Goal: Task Accomplishment & Management: Use online tool/utility

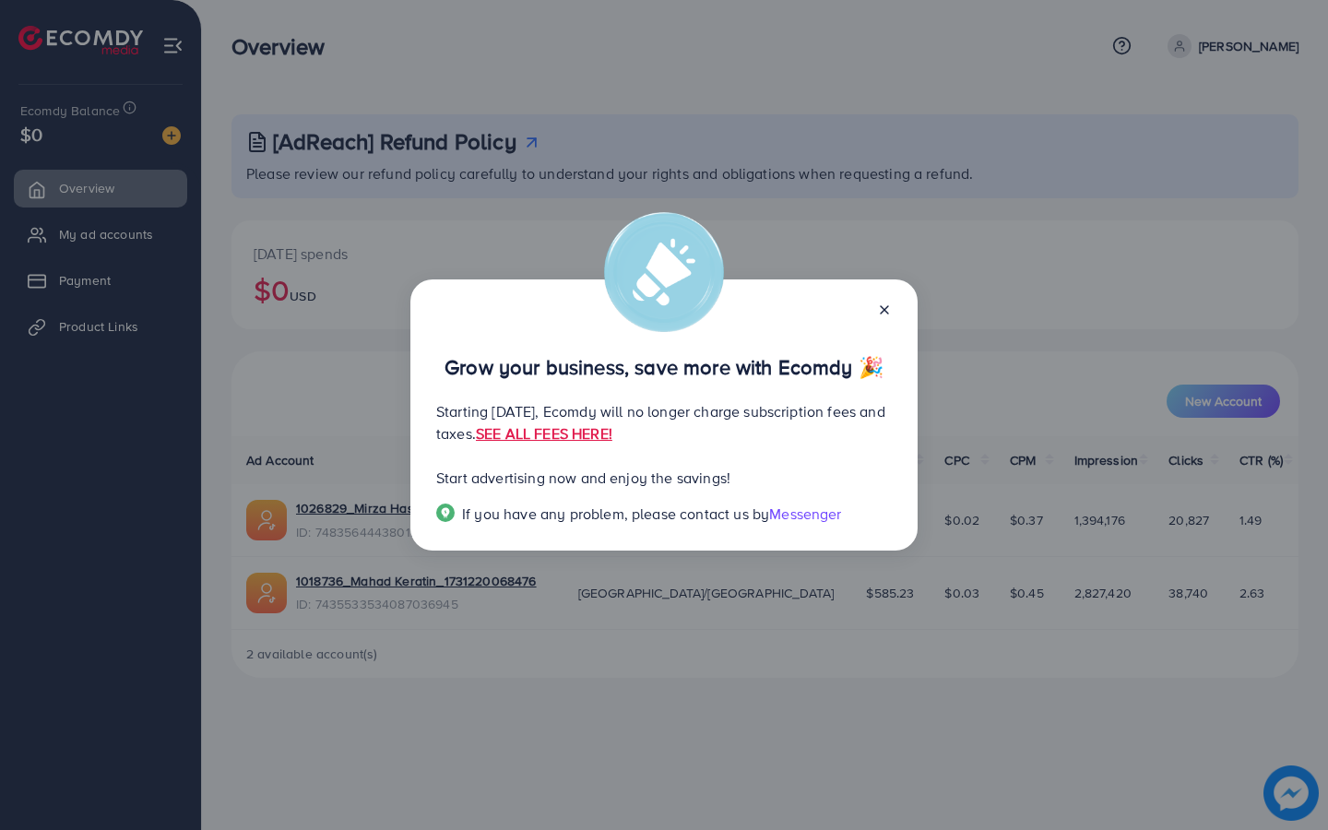
click at [886, 311] on icon at bounding box center [884, 309] width 15 height 15
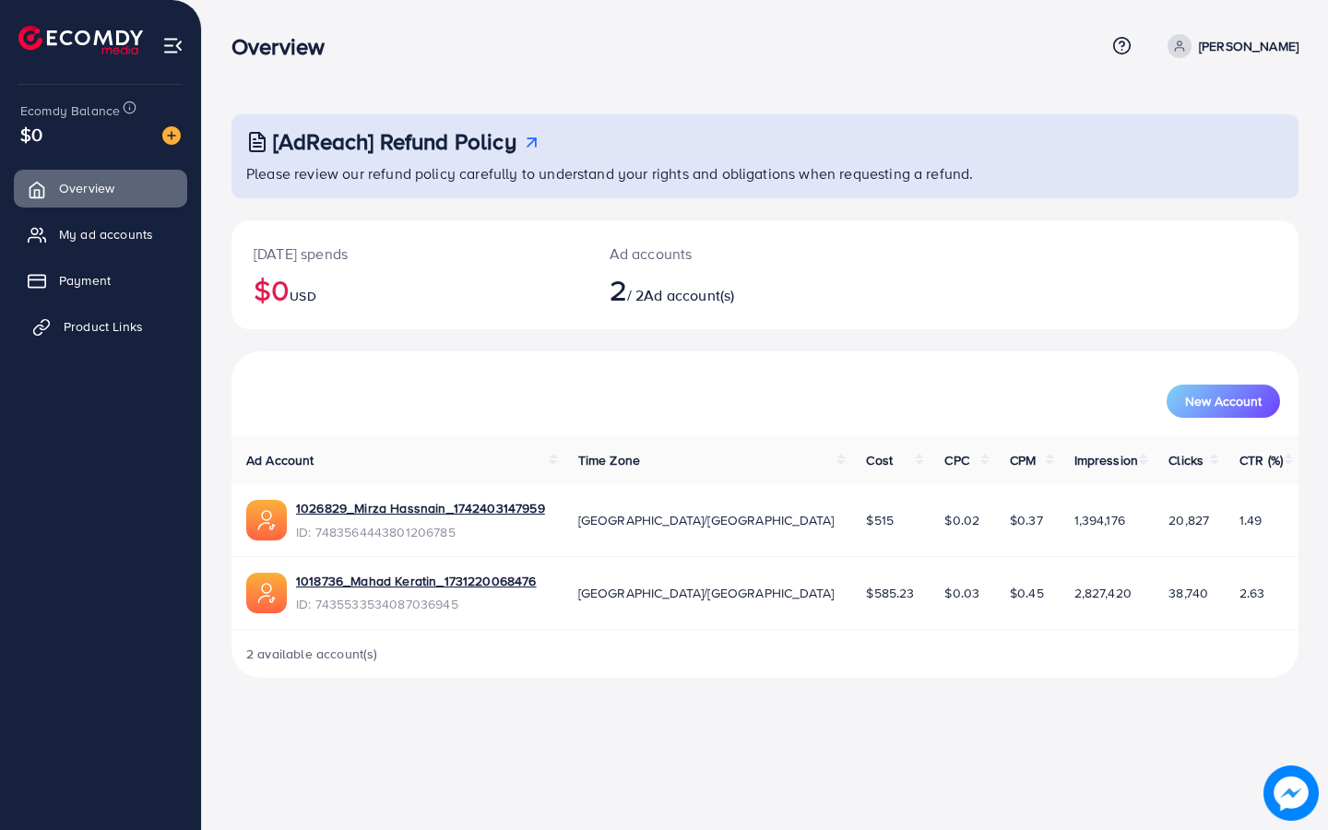
click at [115, 323] on span "Product Links" at bounding box center [103, 326] width 79 height 18
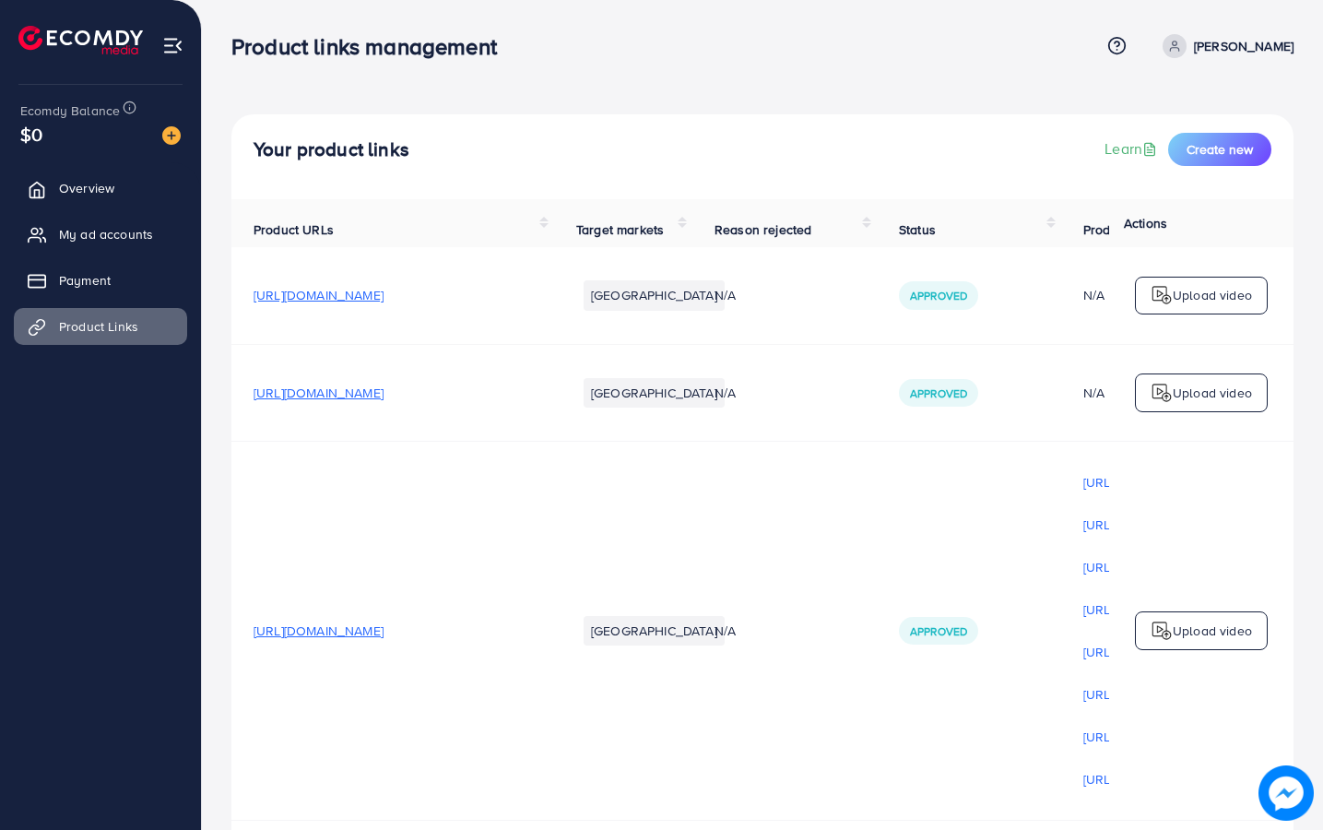
click at [1209, 306] on p "Upload video" at bounding box center [1212, 295] width 79 height 22
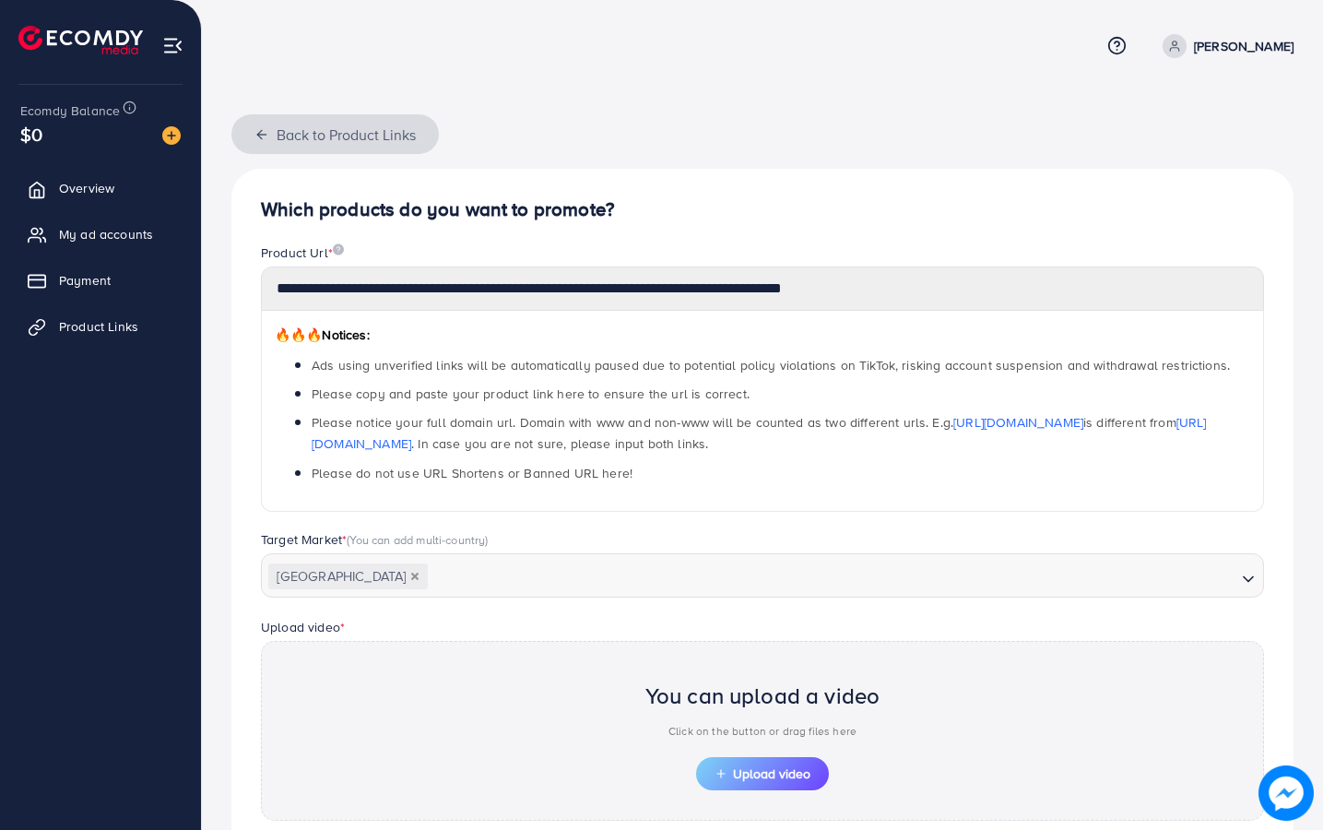
click at [257, 133] on polyline "button" at bounding box center [259, 134] width 5 height 8
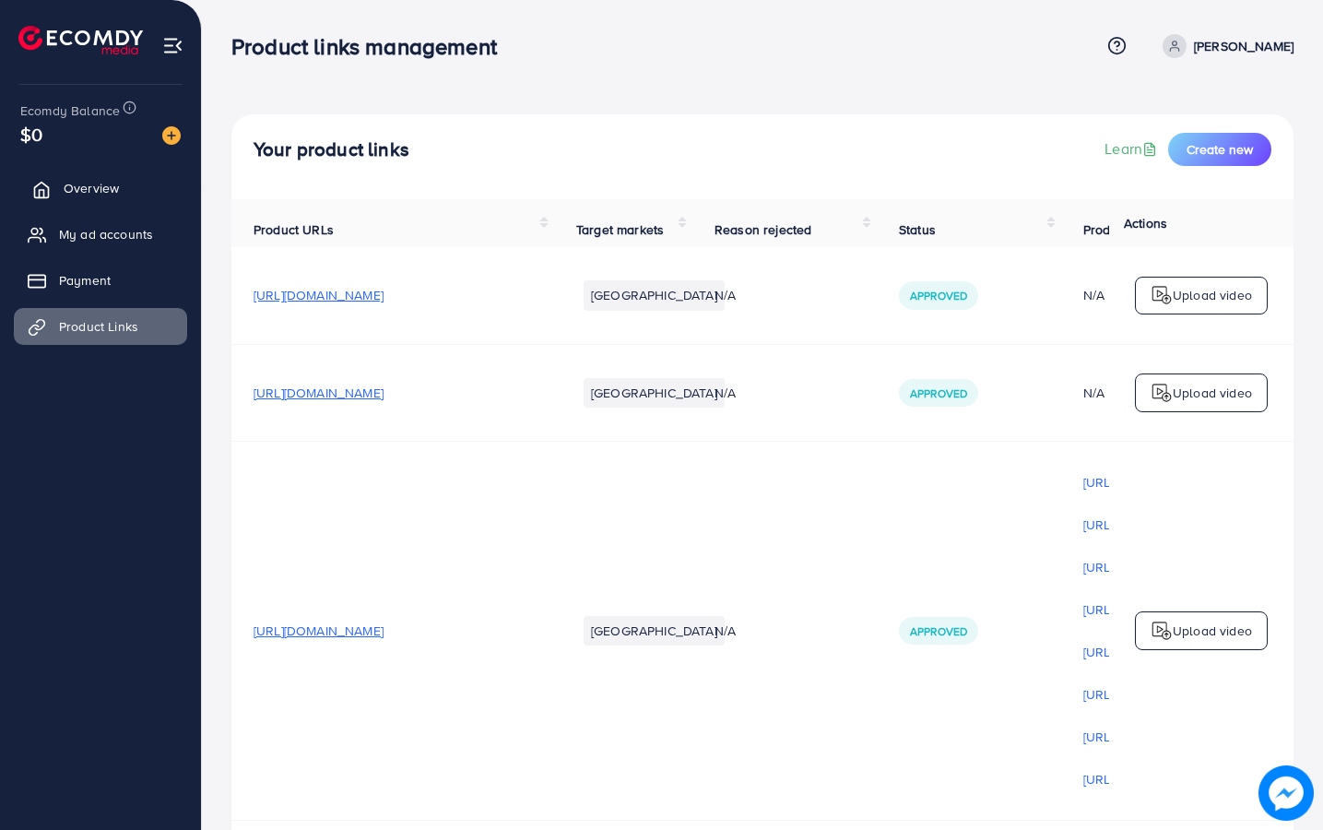
click at [86, 194] on span "Overview" at bounding box center [91, 188] width 55 height 18
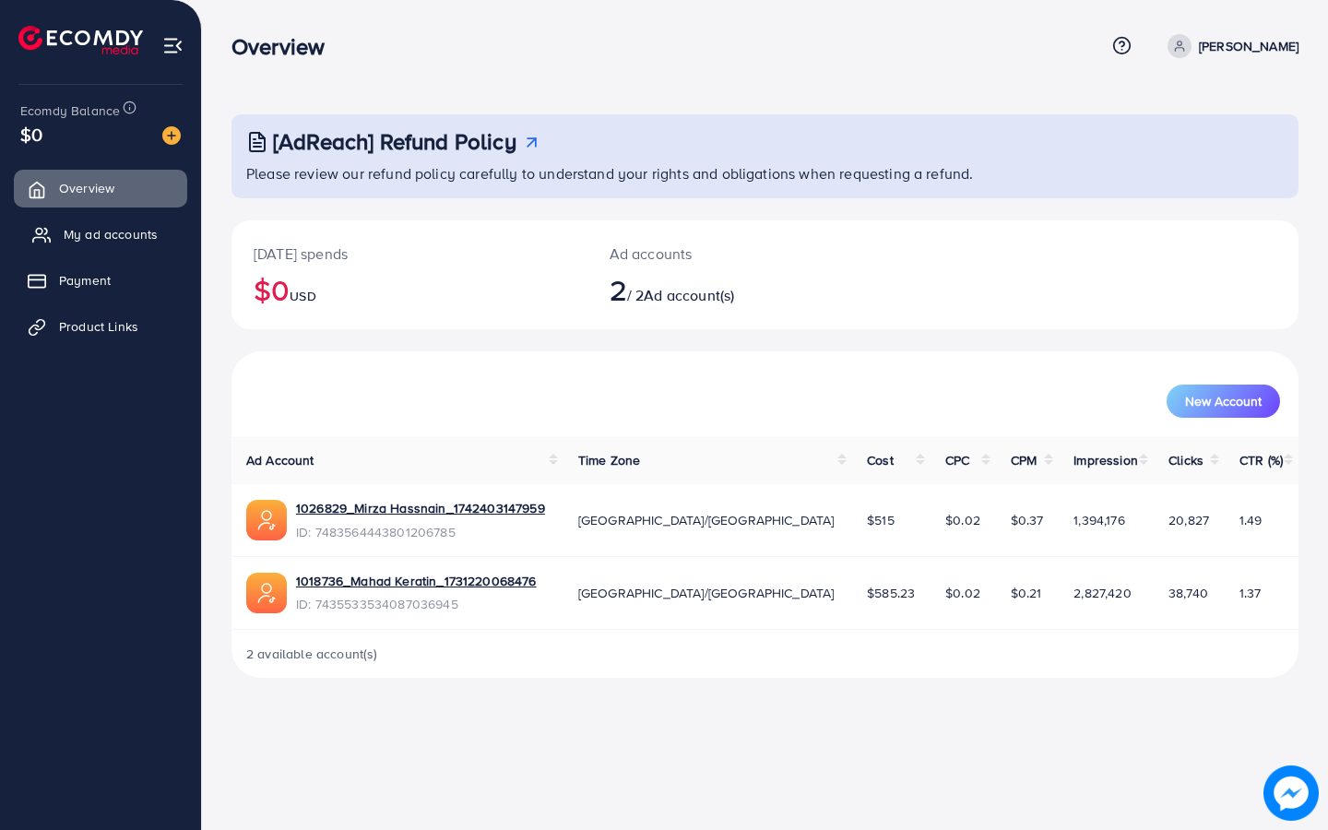
click at [55, 231] on link "My ad accounts" at bounding box center [100, 234] width 173 height 37
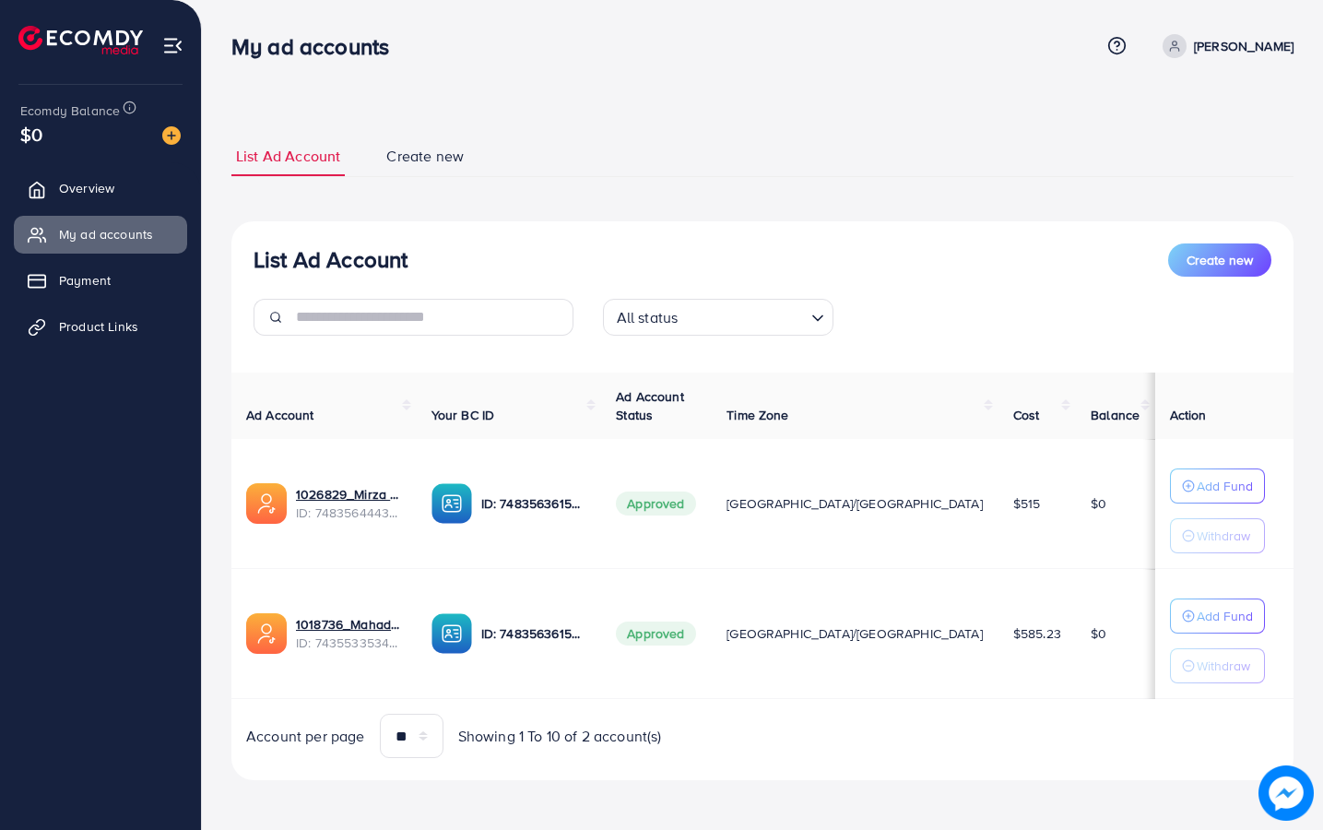
scroll to position [2, 0]
